Goal: Task Accomplishment & Management: Manage account settings

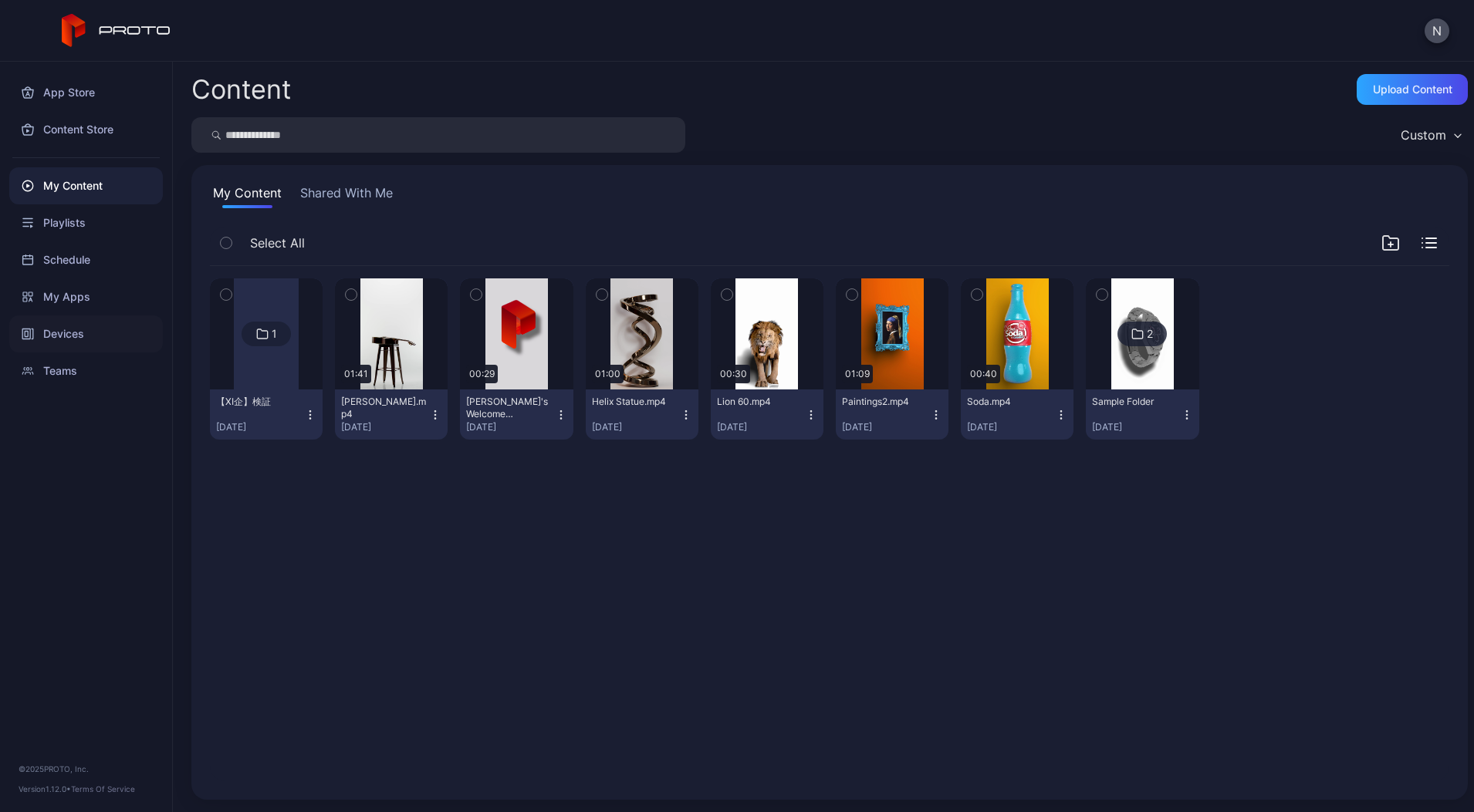
click at [68, 334] on div "Devices" at bounding box center [86, 334] width 154 height 37
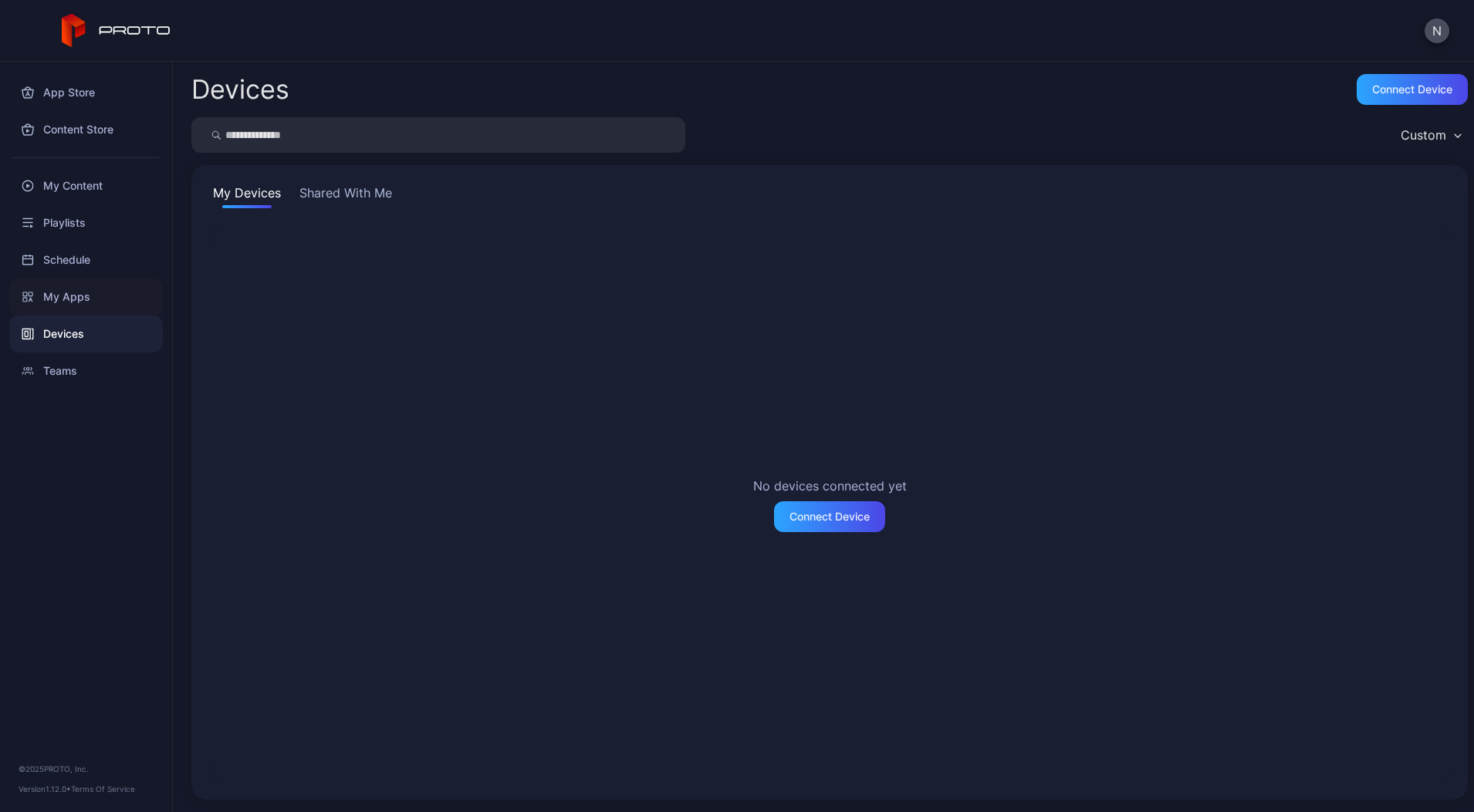
click at [94, 303] on div "My Apps" at bounding box center [86, 297] width 154 height 37
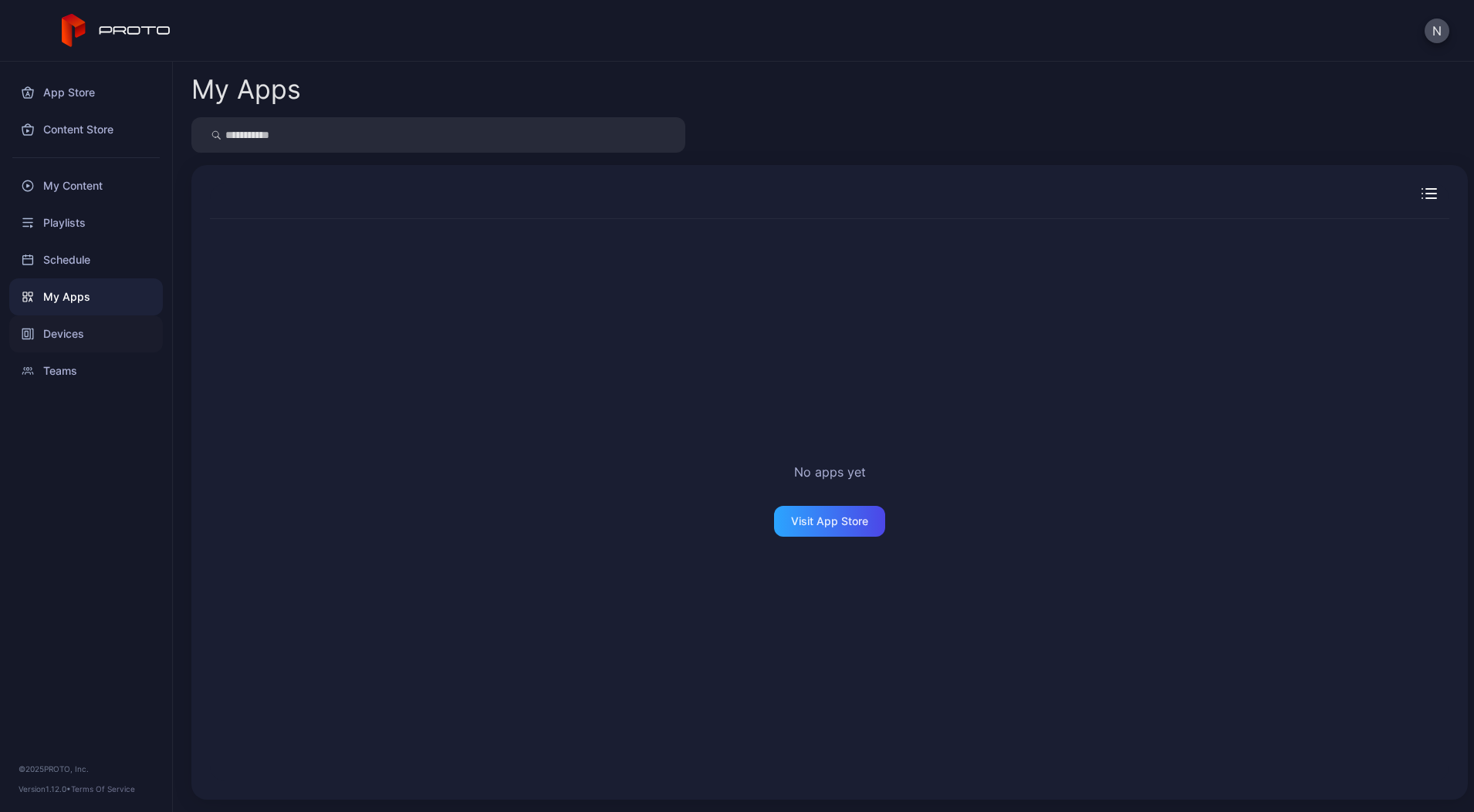
click at [92, 340] on div "Devices" at bounding box center [86, 334] width 154 height 37
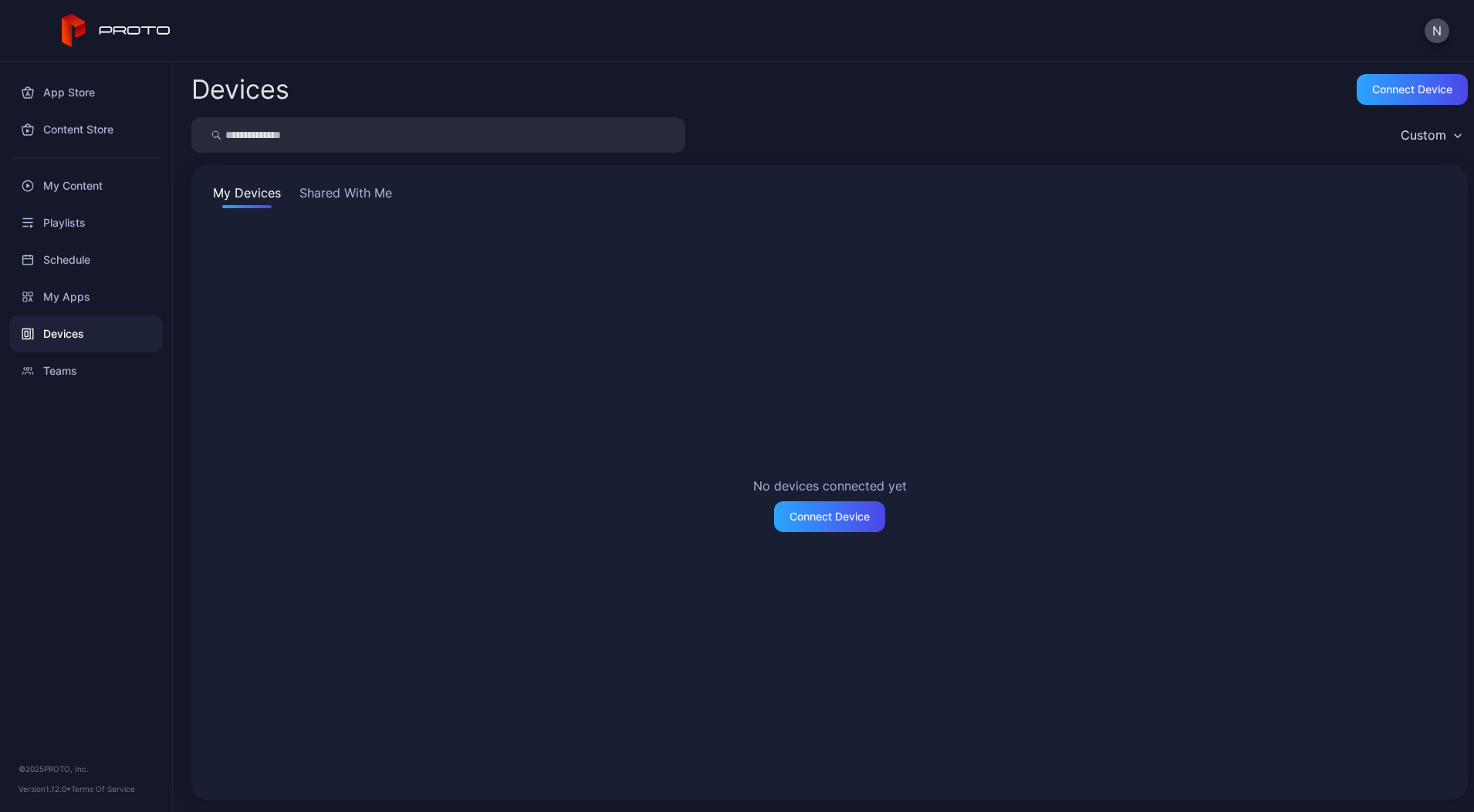
drag, startPoint x: 345, startPoint y: 177, endPoint x: 341, endPoint y: 192, distance: 15.5
click at [345, 192] on div "My Devices Shared With Me No devices connected yet Connect Device" at bounding box center [830, 482] width 1277 height 635
click at [341, 194] on button "Shared With Me" at bounding box center [345, 196] width 99 height 25
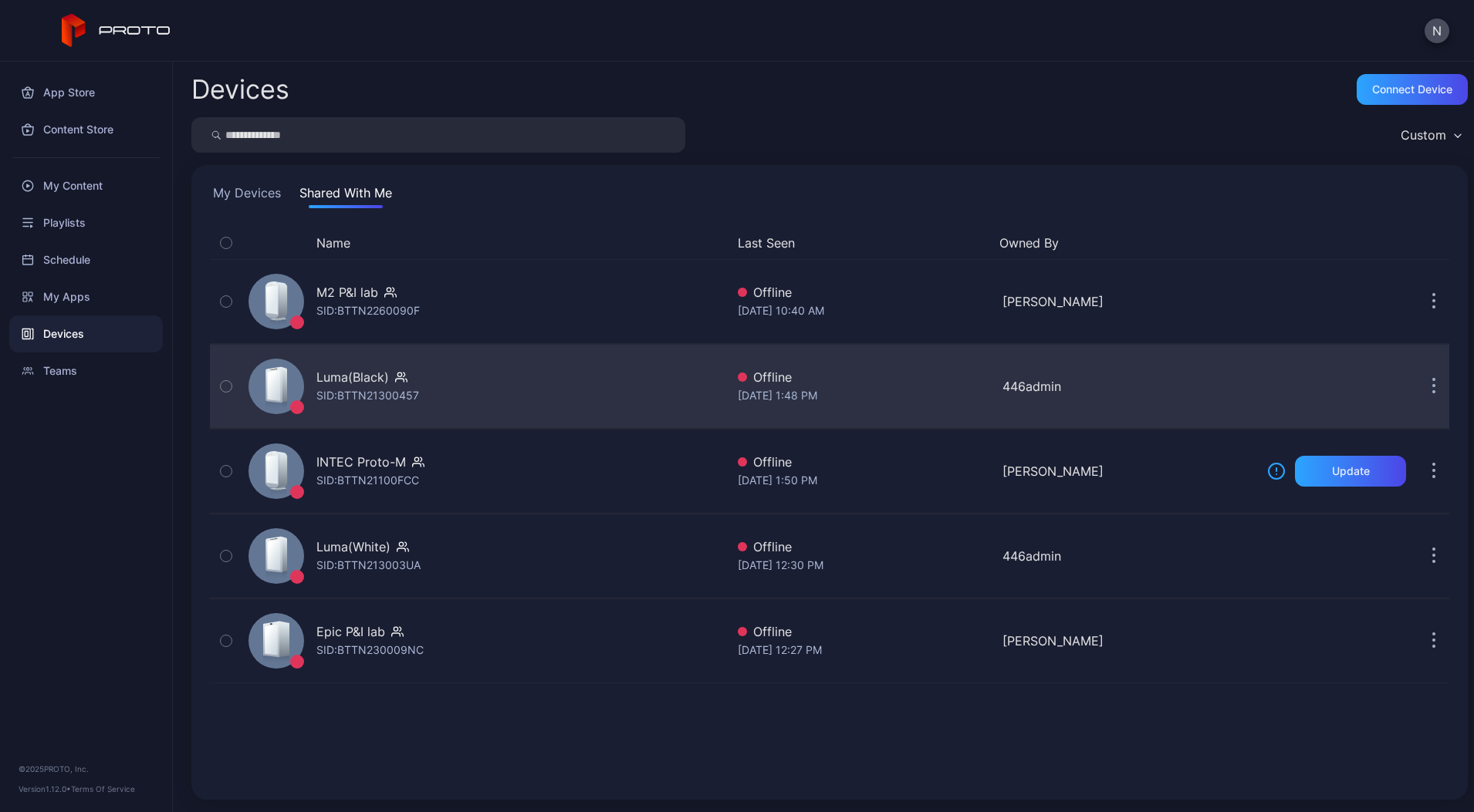
click at [364, 396] on div "SID: BTTN21300457" at bounding box center [368, 395] width 103 height 19
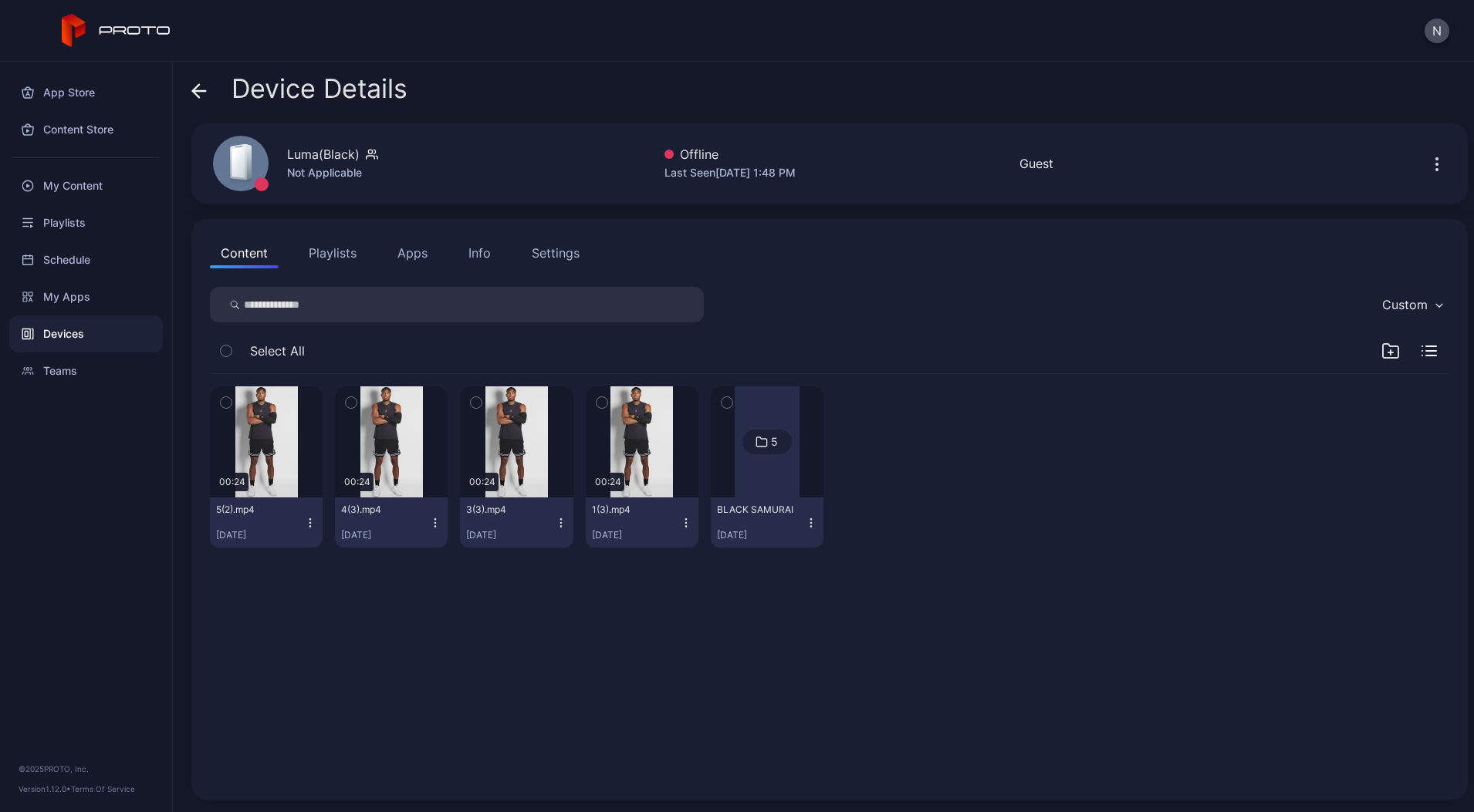
click at [198, 97] on icon at bounding box center [196, 90] width 6 height 13
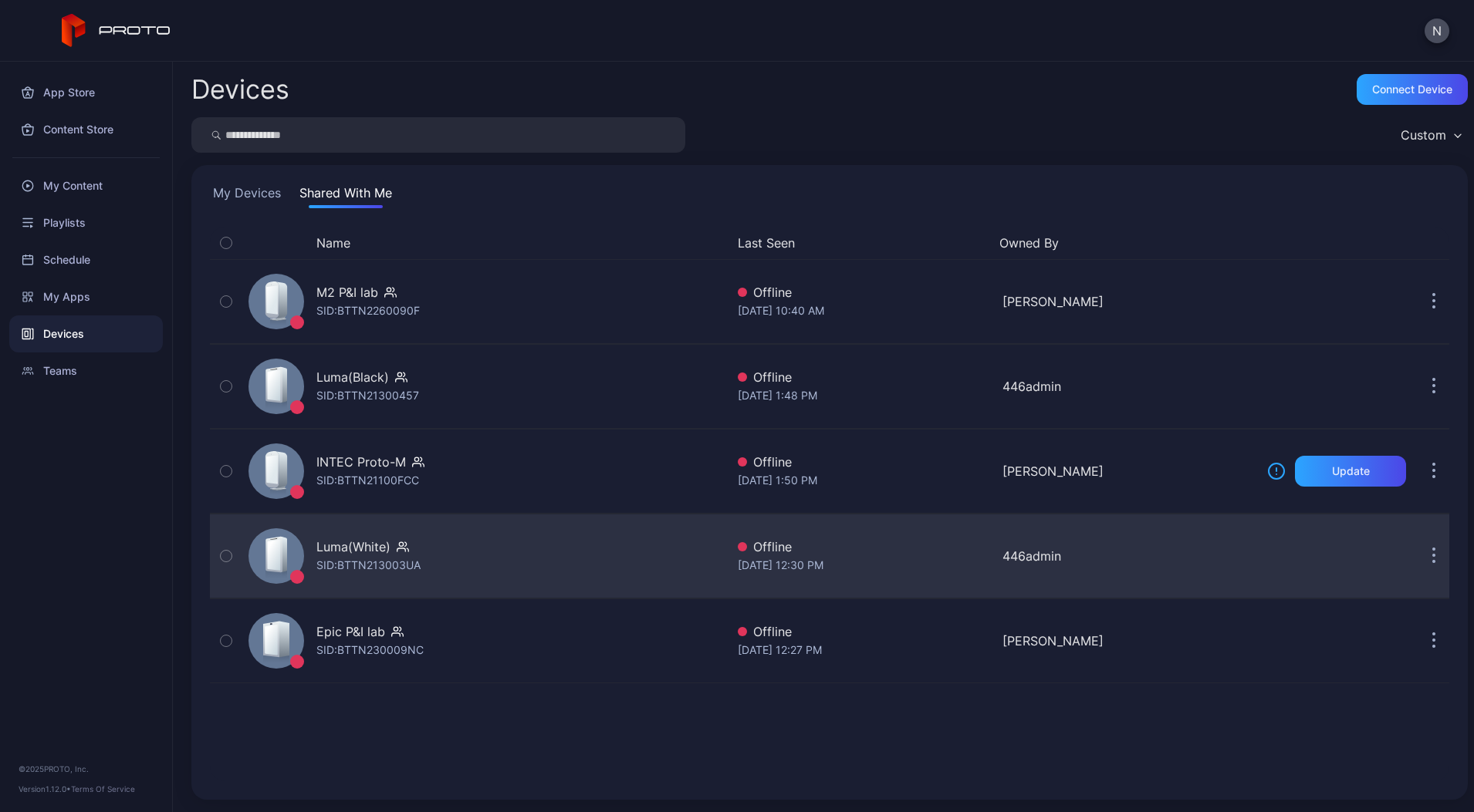
click at [387, 560] on div "SID: BTTN213003UA" at bounding box center [368, 565] width 104 height 19
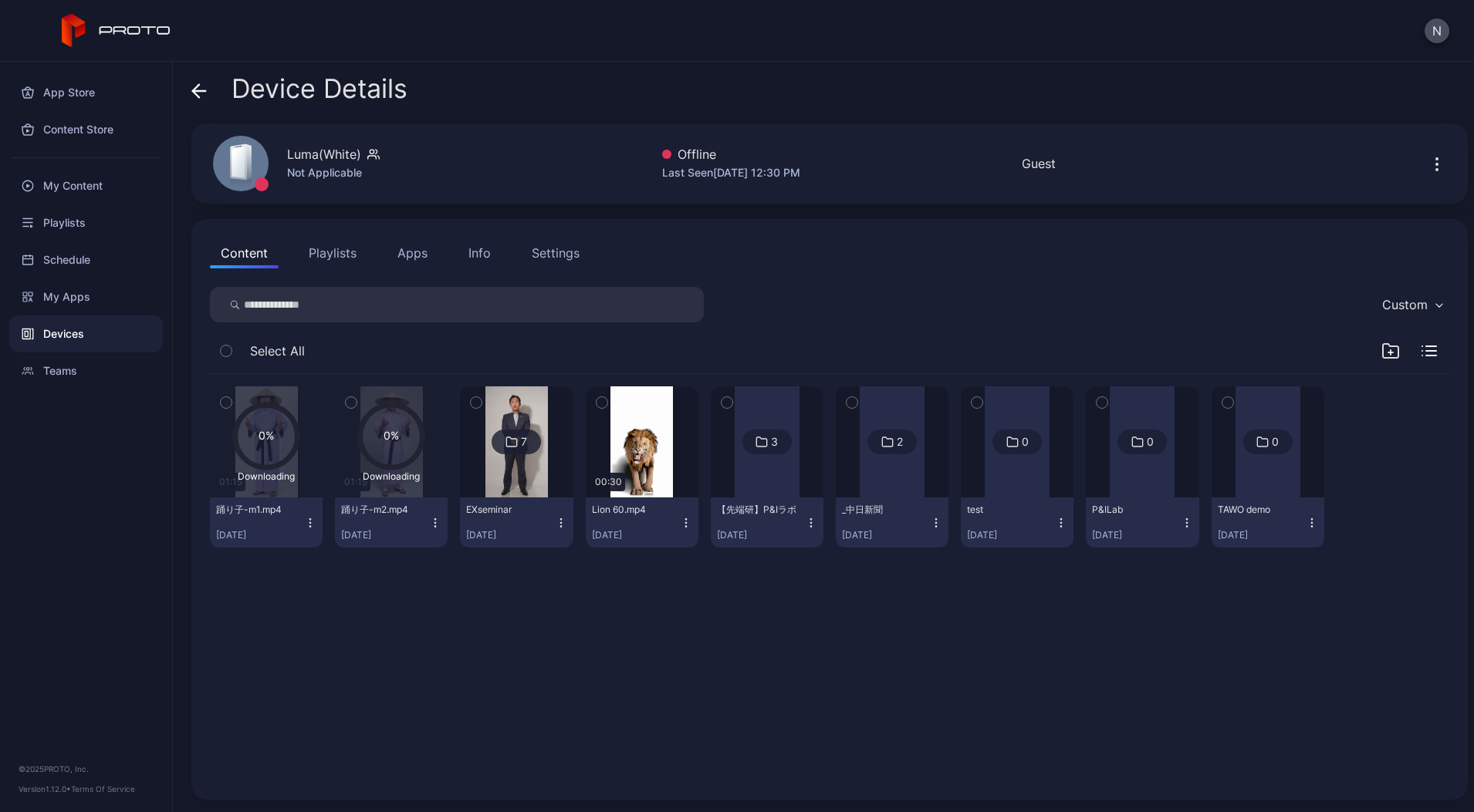
click at [344, 257] on button "Playlists" at bounding box center [332, 253] width 69 height 31
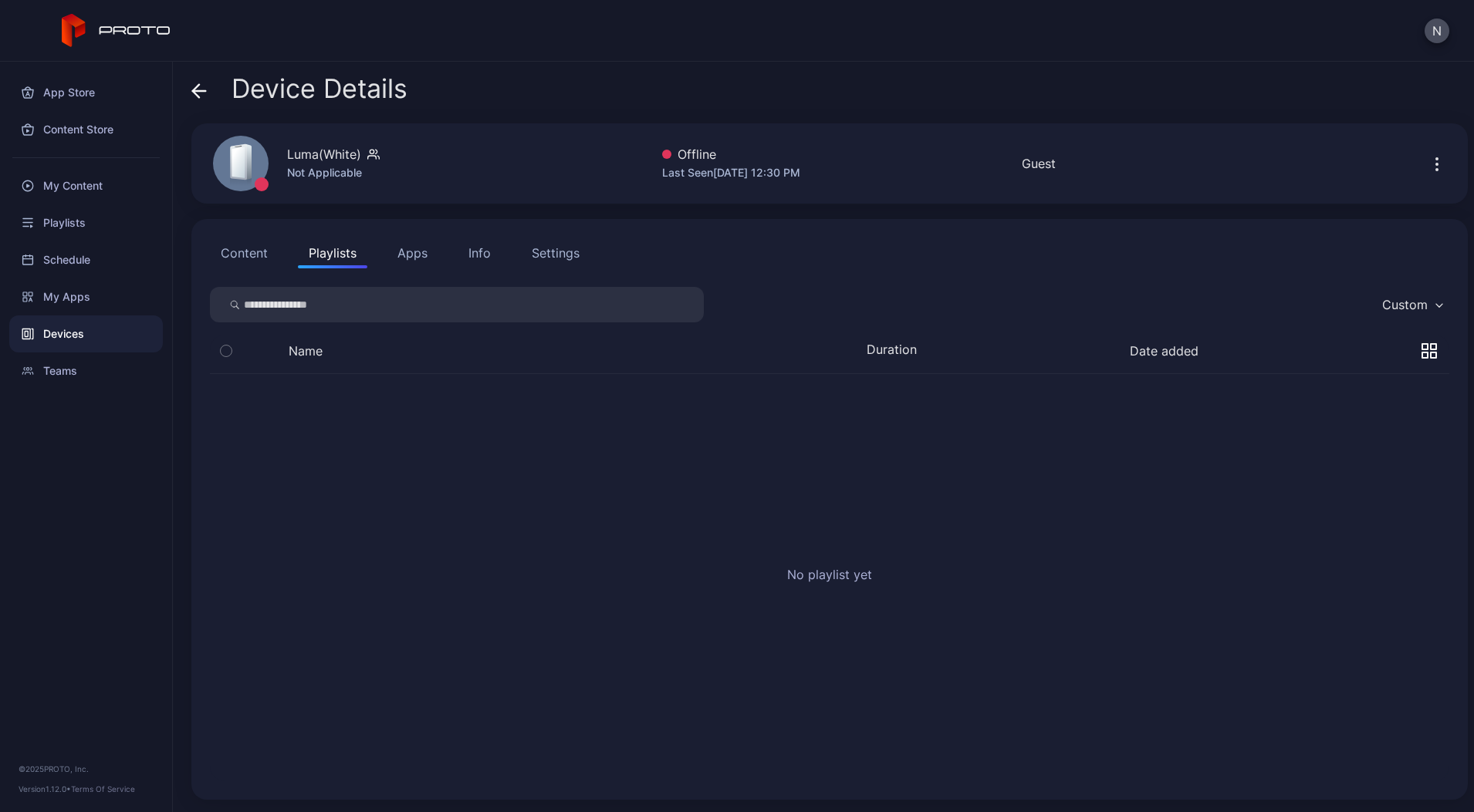
click at [1428, 168] on icon "button" at bounding box center [1437, 164] width 19 height 19
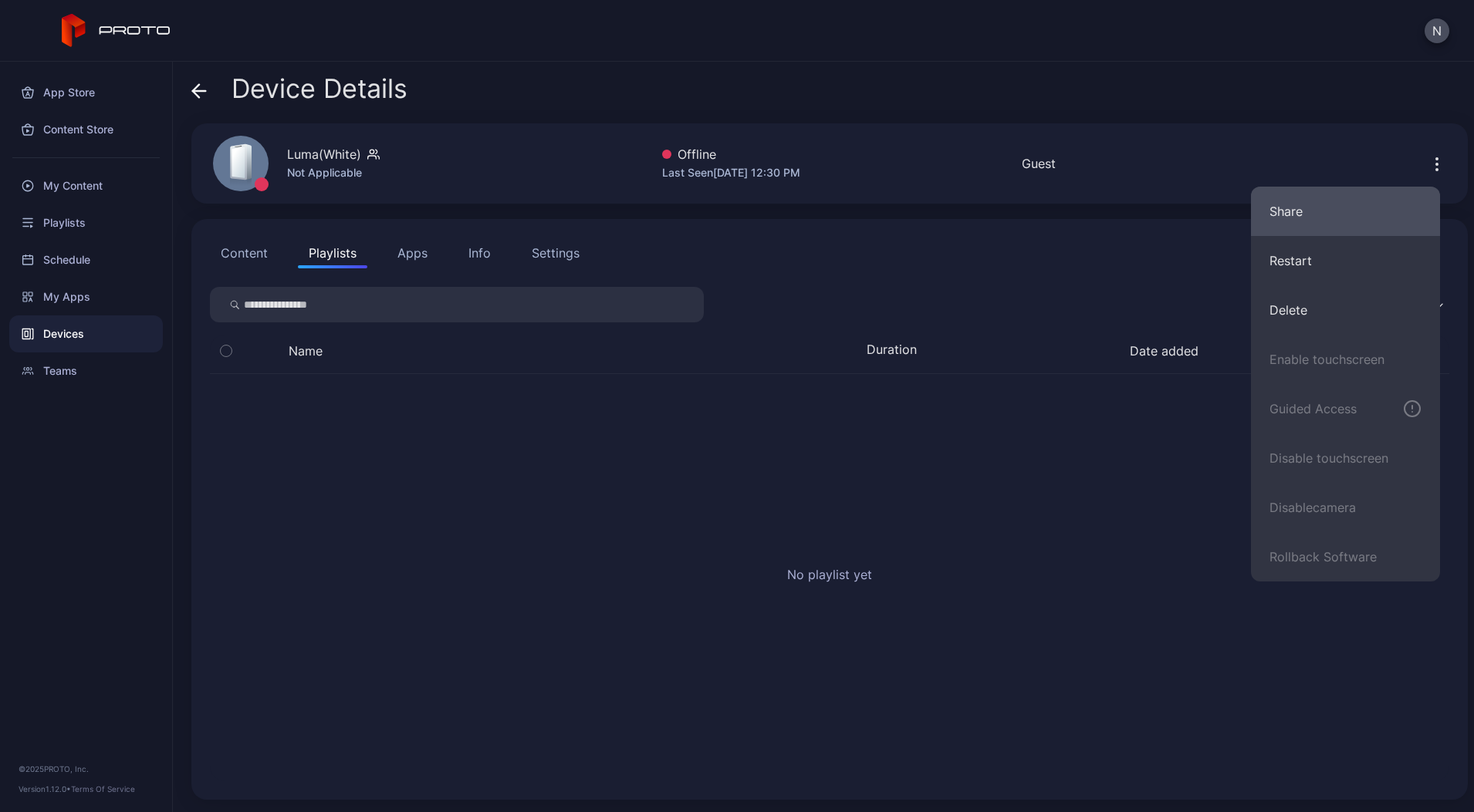
click at [1286, 221] on button "Share" at bounding box center [1345, 211] width 189 height 49
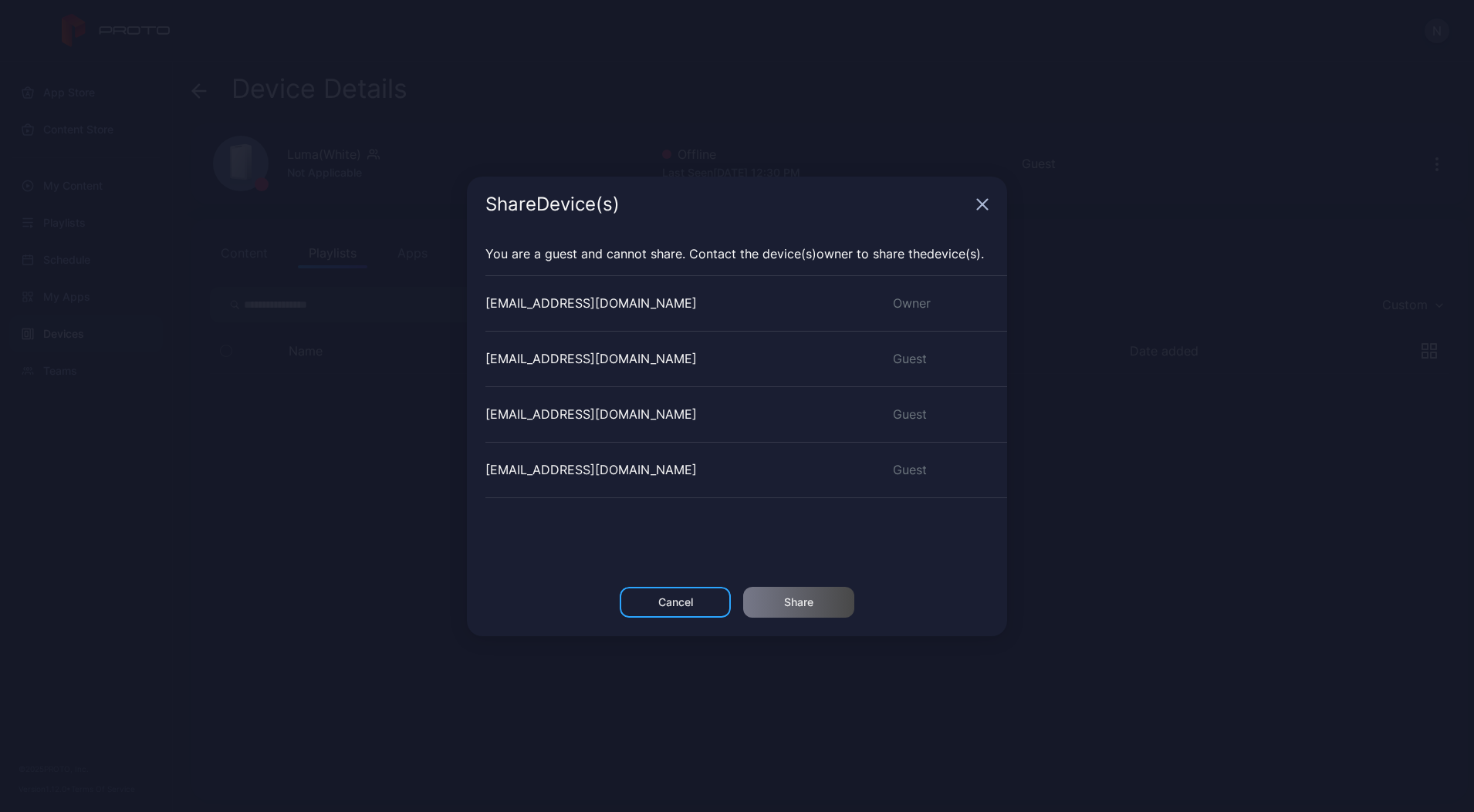
click at [525, 460] on div "[EMAIL_ADDRESS][DOMAIN_NAME]" at bounding box center [591, 469] width 212 height 19
click at [526, 473] on div "[EMAIL_ADDRESS][DOMAIN_NAME]" at bounding box center [591, 469] width 212 height 19
click at [522, 468] on div "[EMAIL_ADDRESS][DOMAIN_NAME]" at bounding box center [591, 469] width 212 height 19
click at [979, 198] on icon "button" at bounding box center [982, 204] width 12 height 12
